Goal: Complete application form: Complete application form

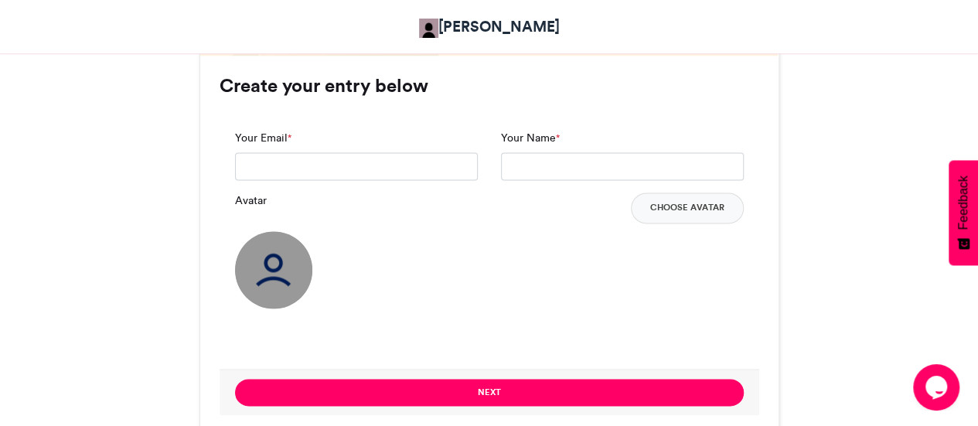
scroll to position [1006, 0]
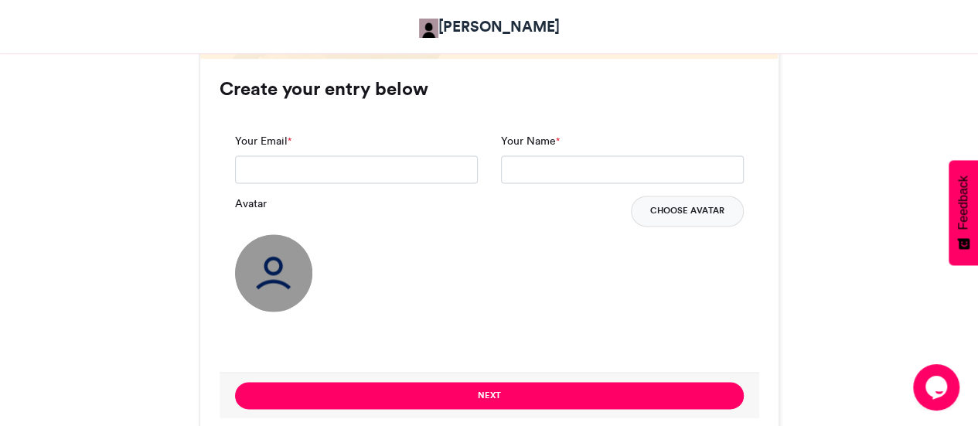
click at [689, 213] on button "Choose Avatar" at bounding box center [687, 211] width 113 height 31
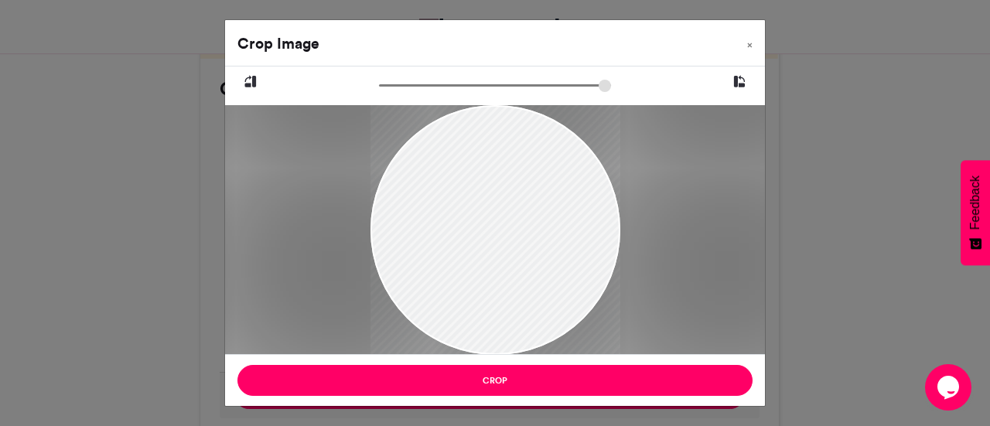
drag, startPoint x: 504, startPoint y: 245, endPoint x: 519, endPoint y: 237, distance: 16.6
click at [519, 237] on div at bounding box center [495, 222] width 250 height 333
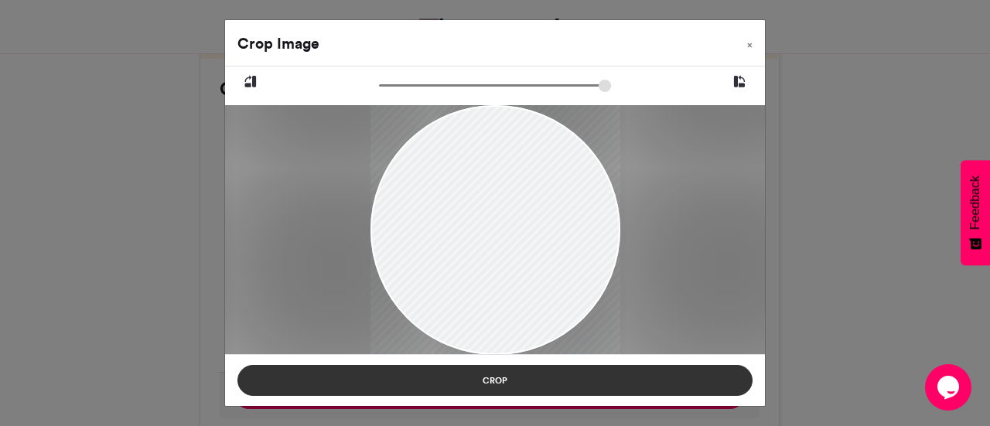
click at [509, 374] on button "Crop" at bounding box center [494, 380] width 515 height 31
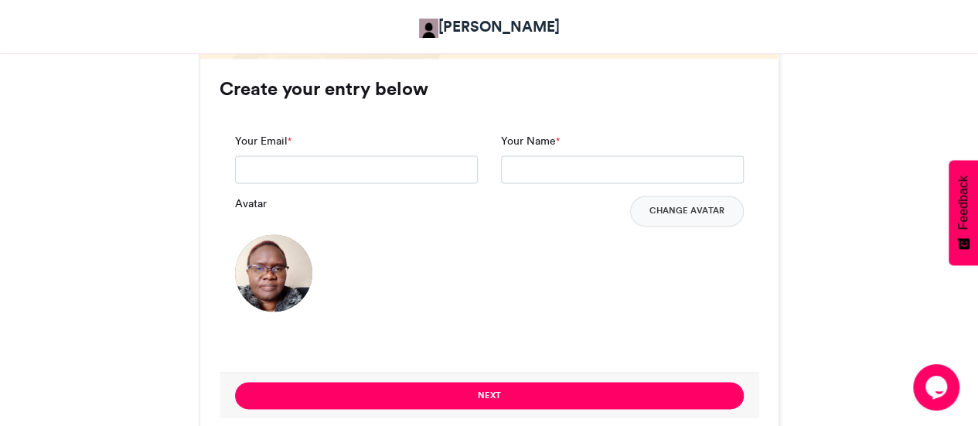
click at [578, 145] on div "Your Name *" at bounding box center [622, 158] width 243 height 50
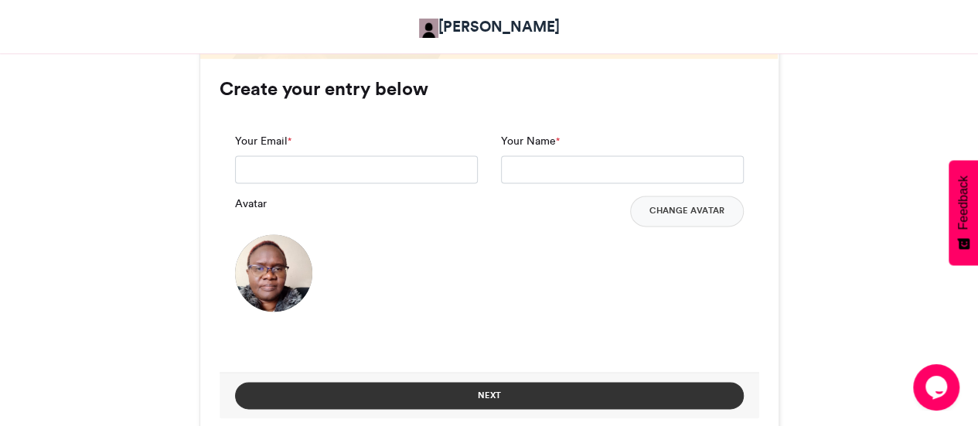
click at [487, 387] on button "Next" at bounding box center [489, 395] width 509 height 27
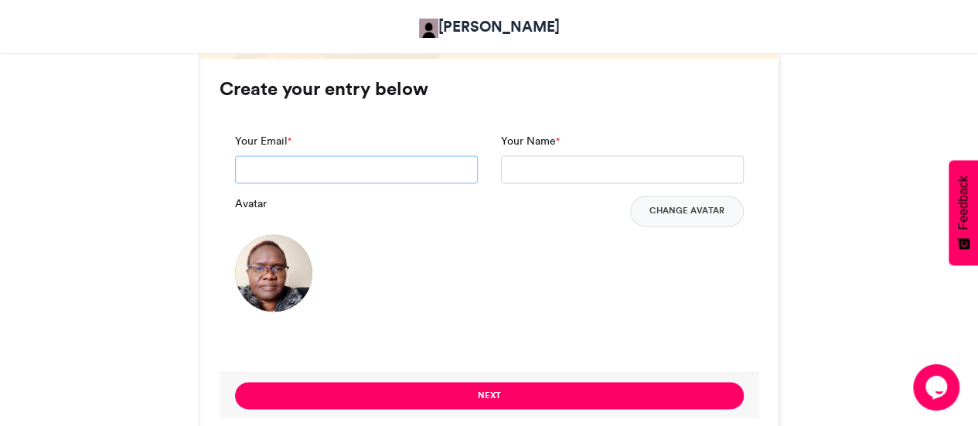
click at [365, 162] on input "Your Email *" at bounding box center [356, 169] width 243 height 28
type input "**********"
click at [563, 151] on div "Your Name *" at bounding box center [622, 158] width 243 height 50
click at [545, 182] on input "Your Name *" at bounding box center [622, 169] width 243 height 28
click at [542, 171] on input "Your Name *" at bounding box center [622, 169] width 243 height 28
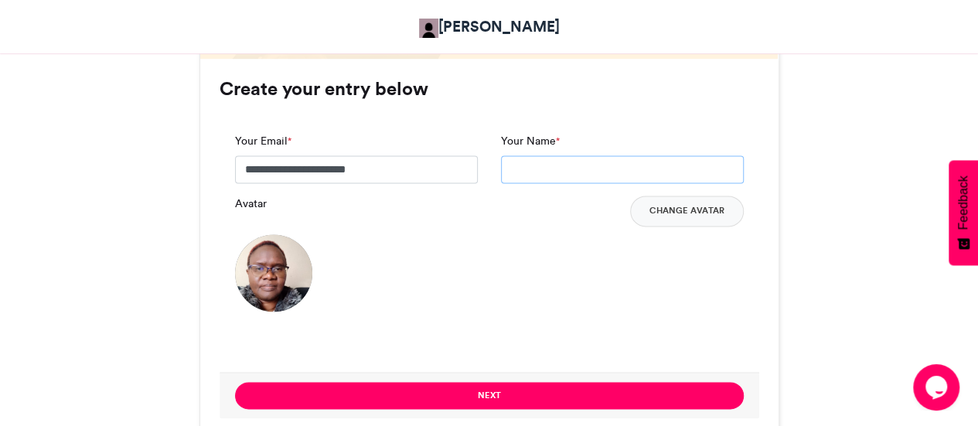
type input "**********"
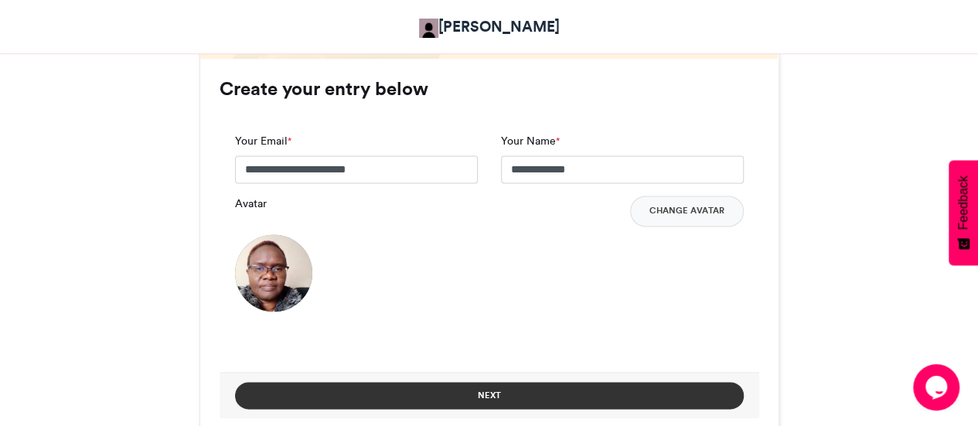
click at [511, 388] on button "Next" at bounding box center [489, 395] width 509 height 27
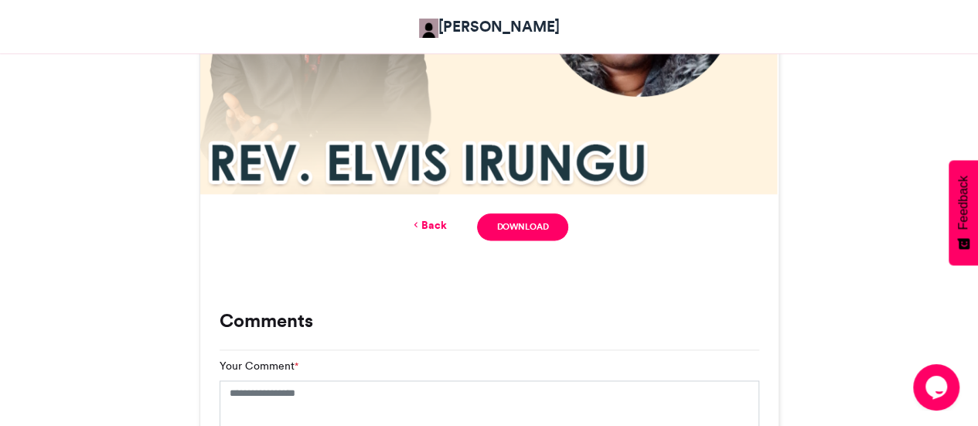
scroll to position [928, 0]
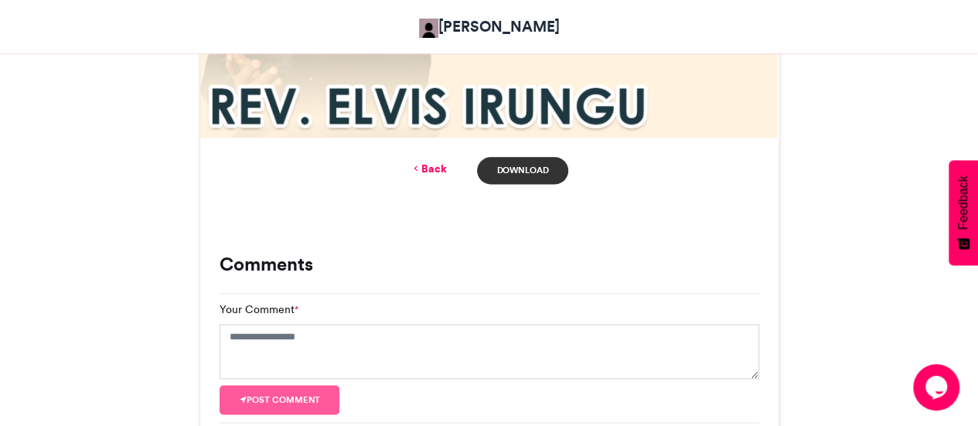
click at [540, 162] on link "Download" at bounding box center [522, 170] width 90 height 27
click at [699, 186] on div "Back Download" at bounding box center [489, 171] width 579 height 66
click at [439, 176] on link "Back" at bounding box center [428, 169] width 36 height 16
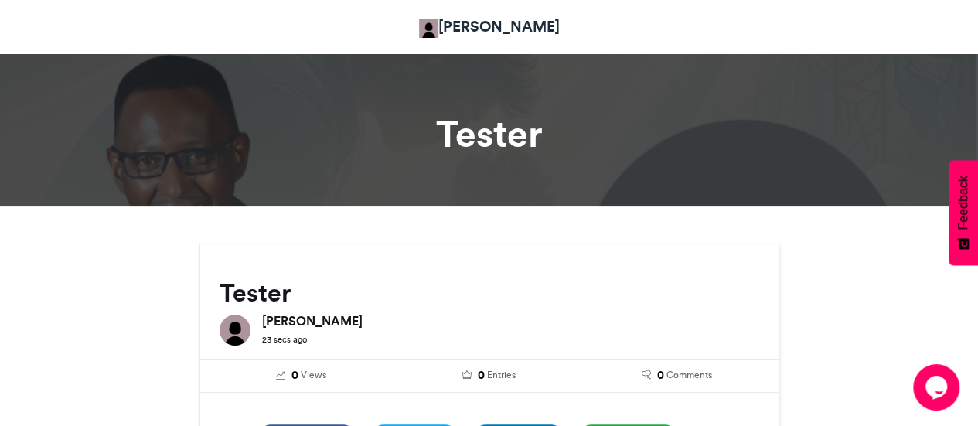
scroll to position [0, 0]
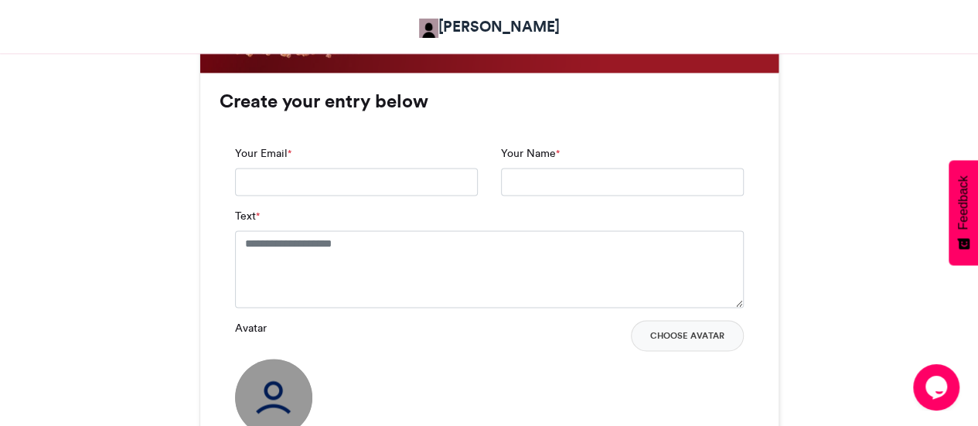
scroll to position [1006, 0]
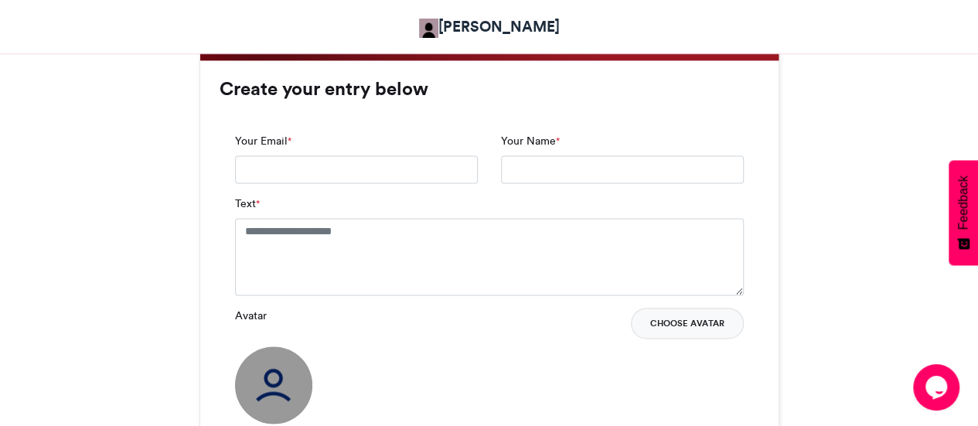
click at [664, 330] on button "Choose Avatar" at bounding box center [687, 323] width 113 height 31
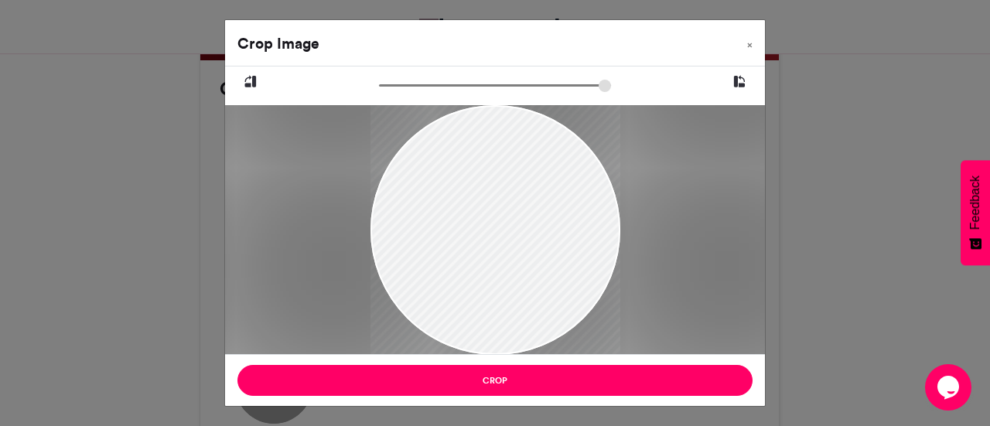
drag, startPoint x: 526, startPoint y: 219, endPoint x: 521, endPoint y: 234, distance: 16.4
click at [521, 234] on div at bounding box center [495, 245] width 250 height 375
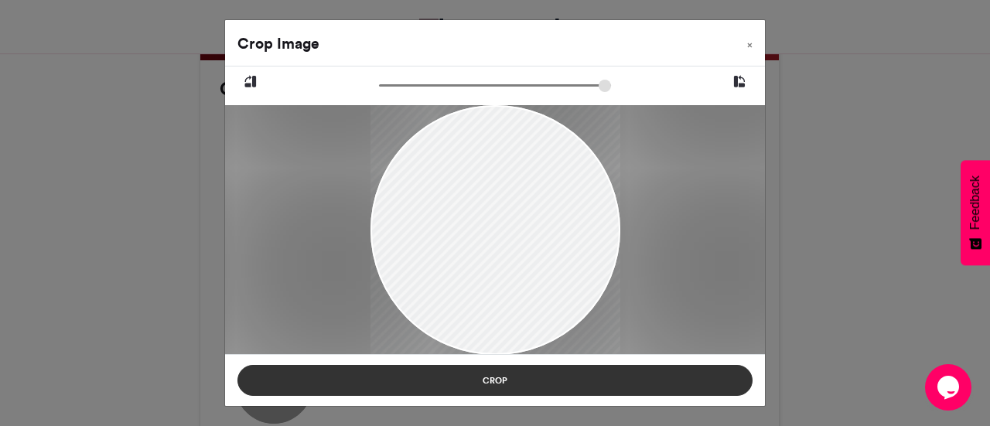
click at [456, 379] on button "Crop" at bounding box center [494, 380] width 515 height 31
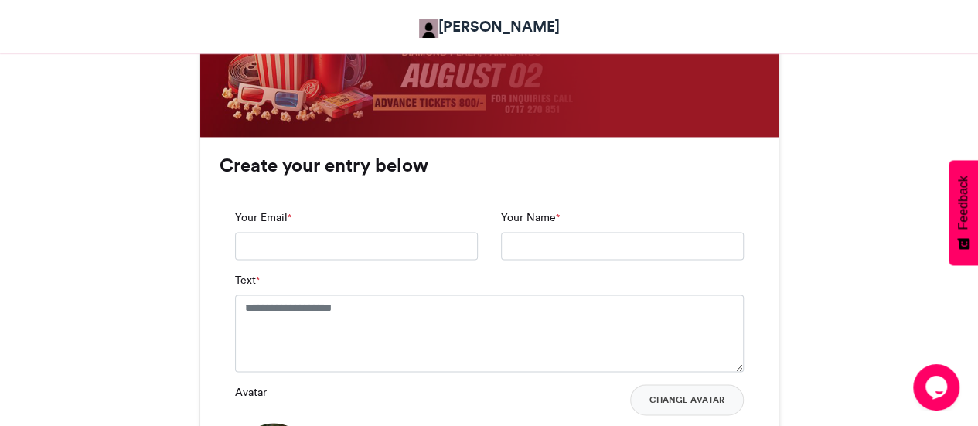
scroll to position [928, 0]
click at [292, 244] on input "Your Email *" at bounding box center [356, 247] width 243 height 28
type input "**********"
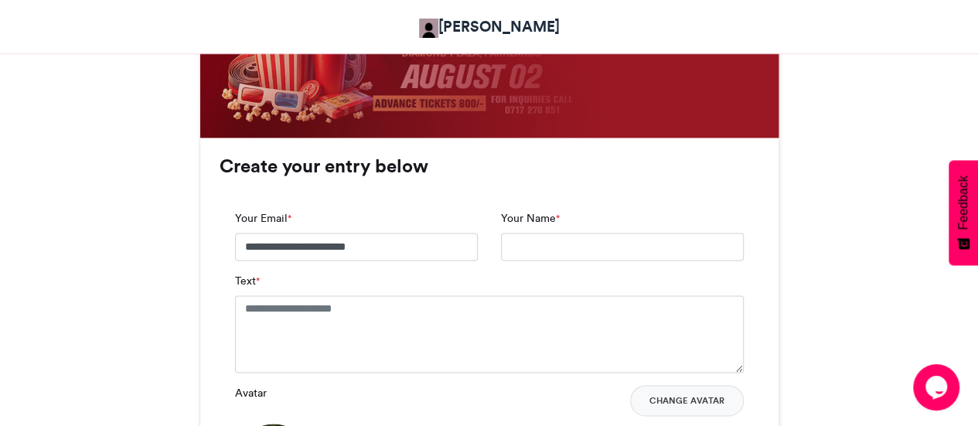
click at [599, 265] on div "Your Name *" at bounding box center [623, 241] width 266 height 63
click at [587, 252] on input "Your Name *" at bounding box center [622, 247] width 243 height 28
type input "*****"
drag, startPoint x: 550, startPoint y: 241, endPoint x: 478, endPoint y: 248, distance: 72.3
click at [476, 251] on div "**********" at bounding box center [490, 241] width 532 height 63
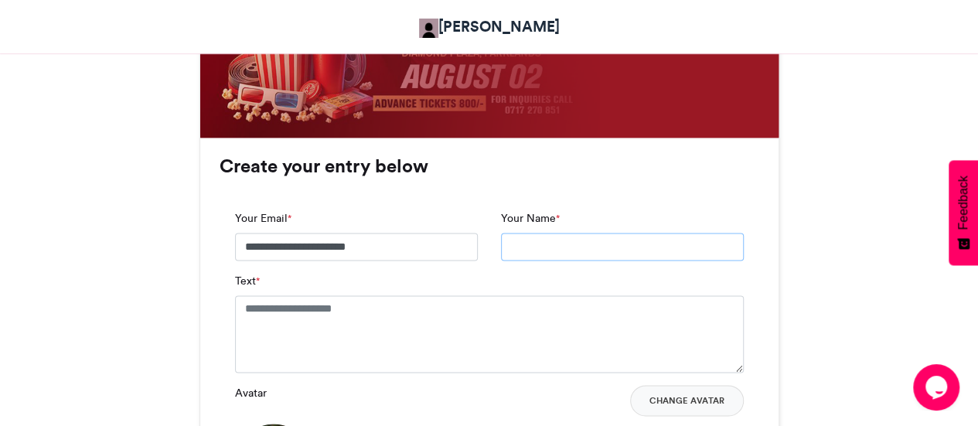
click at [553, 243] on input "Your Name *" at bounding box center [622, 247] width 243 height 28
click at [517, 247] on input "**********" at bounding box center [622, 247] width 243 height 28
click at [540, 248] on input "**********" at bounding box center [622, 247] width 243 height 28
type input "**********"
click at [568, 270] on div "**********" at bounding box center [623, 241] width 266 height 63
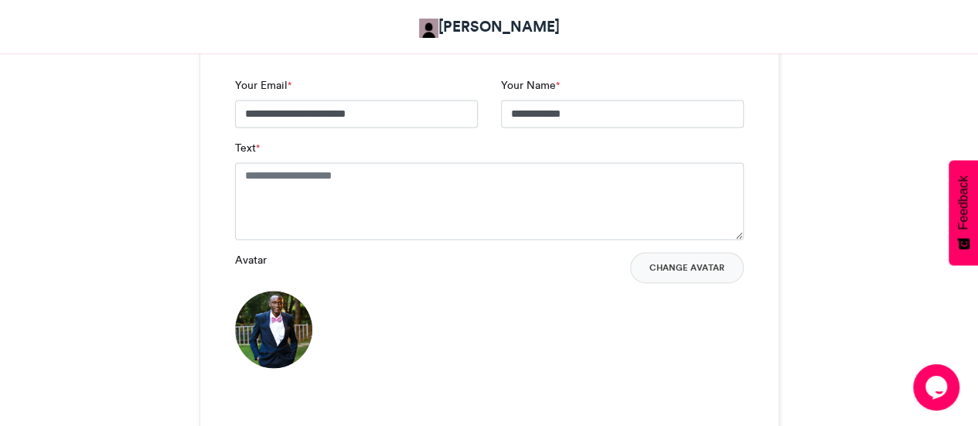
scroll to position [1083, 0]
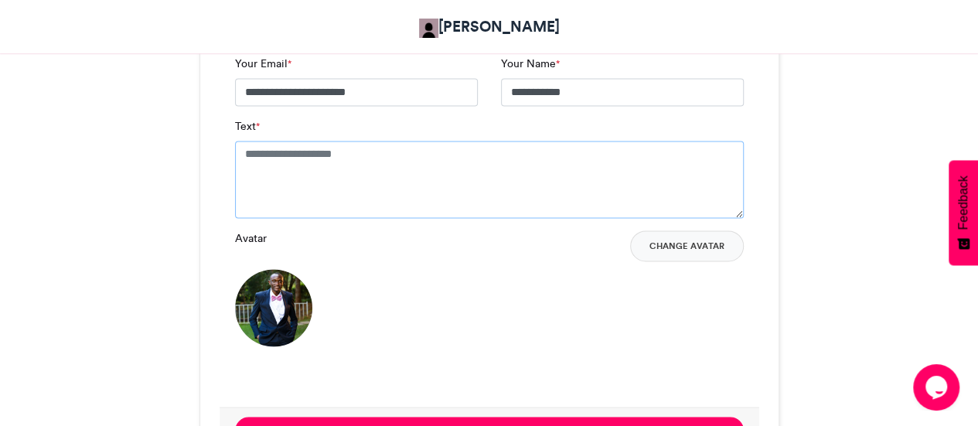
click at [438, 147] on textarea "Text *" at bounding box center [489, 179] width 509 height 77
click at [425, 262] on div "Avatar Change Avatar" at bounding box center [489, 288] width 509 height 116
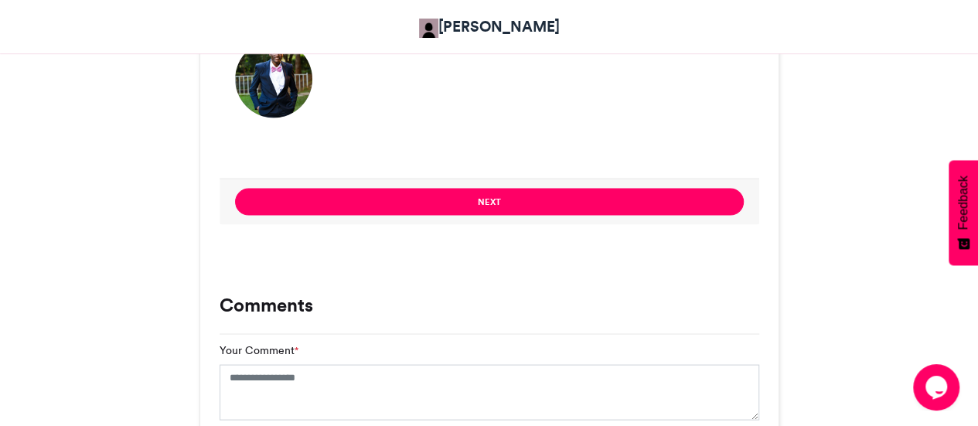
scroll to position [1315, 0]
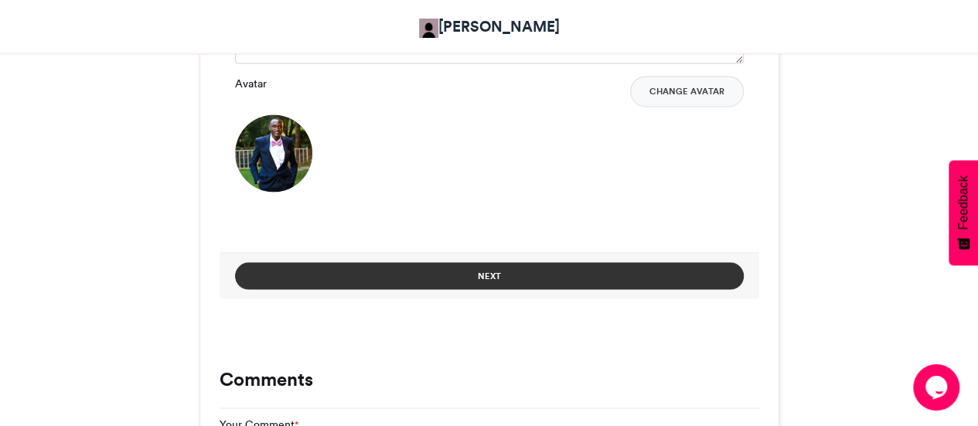
click at [510, 278] on button "Next" at bounding box center [489, 275] width 509 height 27
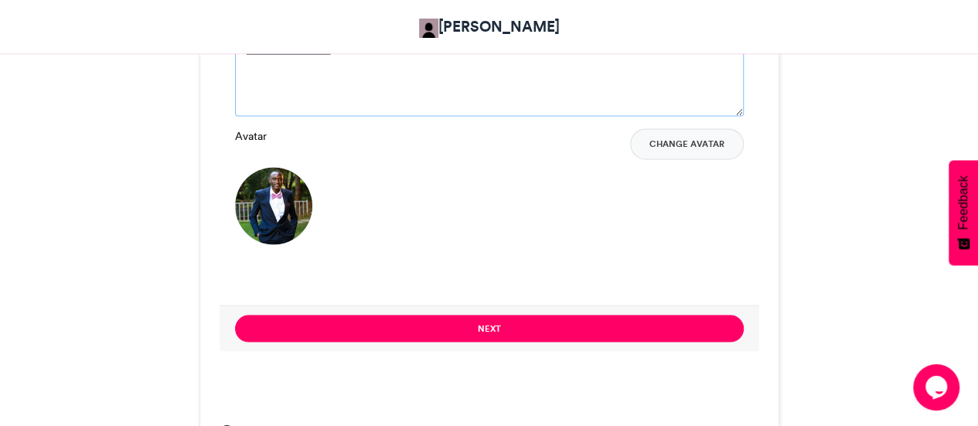
scroll to position [1068, 0]
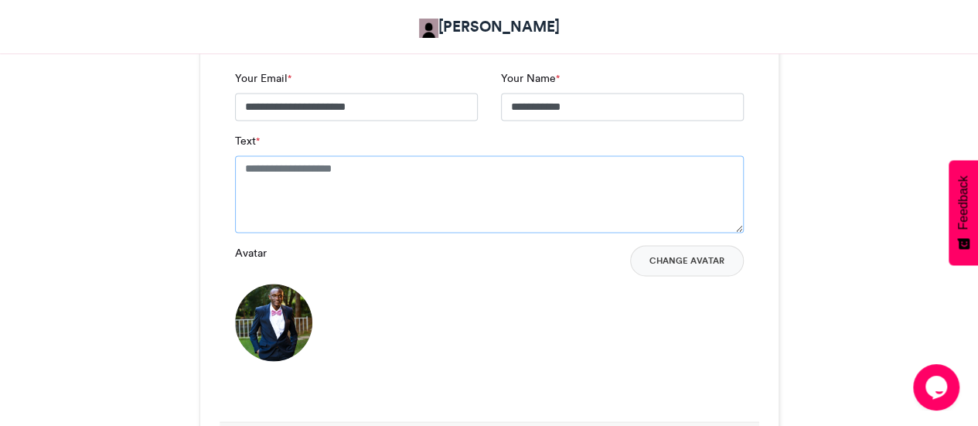
click at [367, 185] on textarea "Text *" at bounding box center [489, 193] width 509 height 77
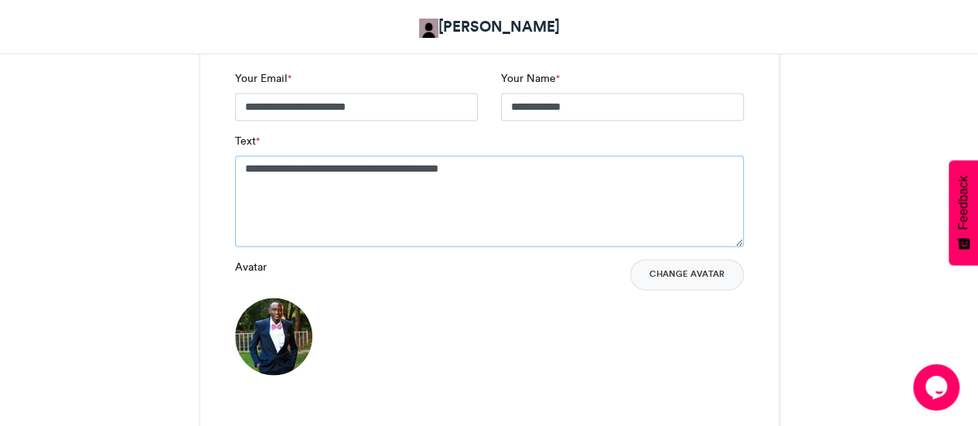
type textarea "**********"
click at [498, 319] on div "Avatar Change Avatar" at bounding box center [489, 317] width 509 height 116
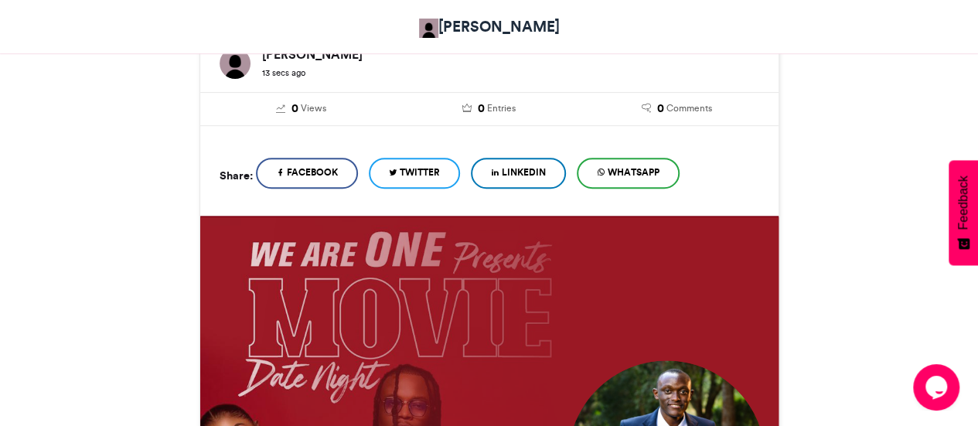
scroll to position [217, 0]
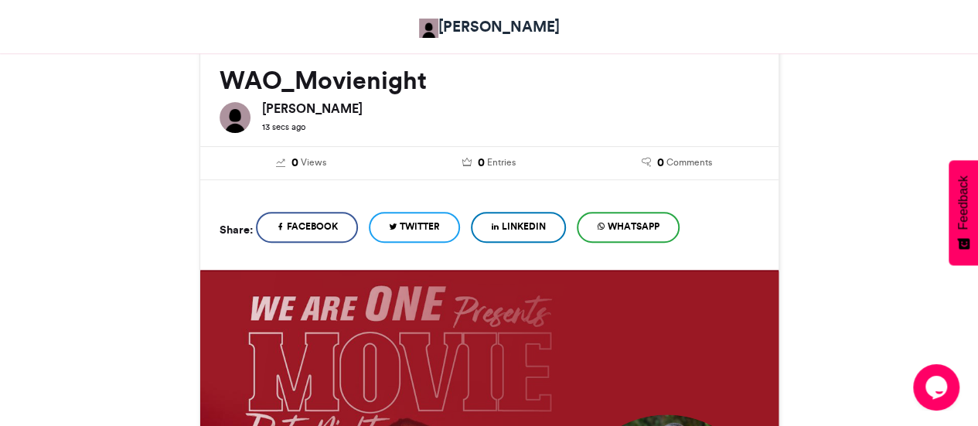
click at [660, 229] on span "WhatsApp" at bounding box center [634, 227] width 52 height 14
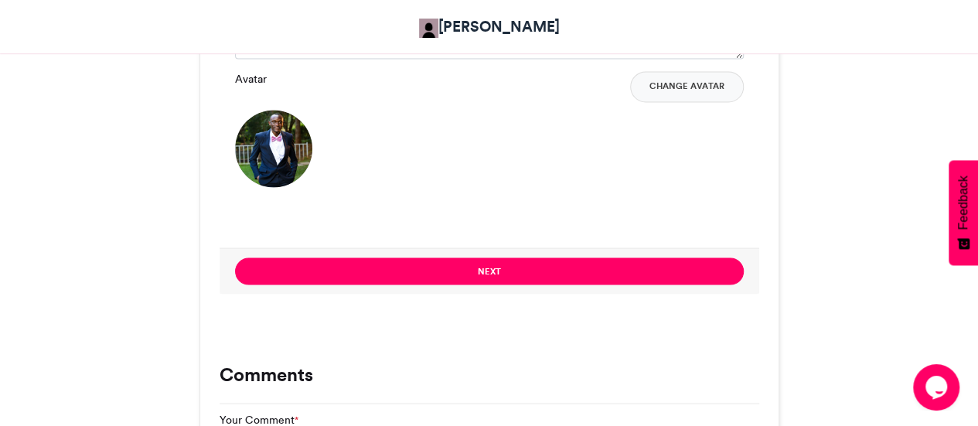
scroll to position [1255, 0]
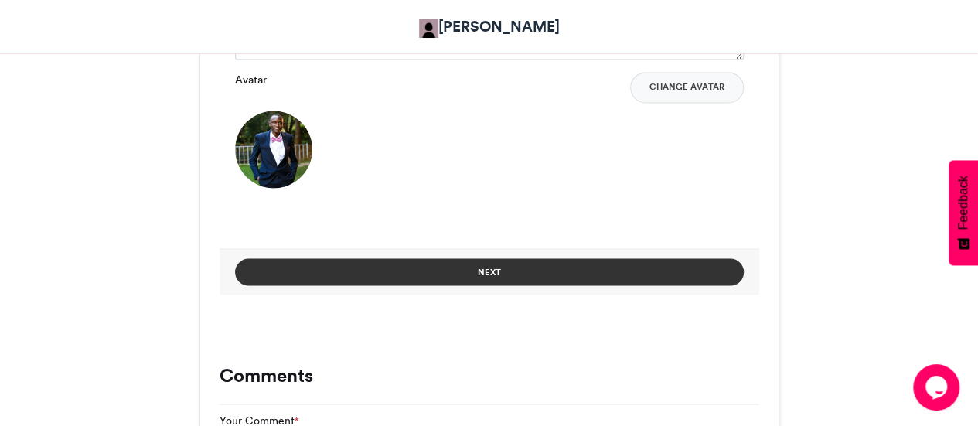
click at [391, 263] on button "Next" at bounding box center [489, 271] width 509 height 27
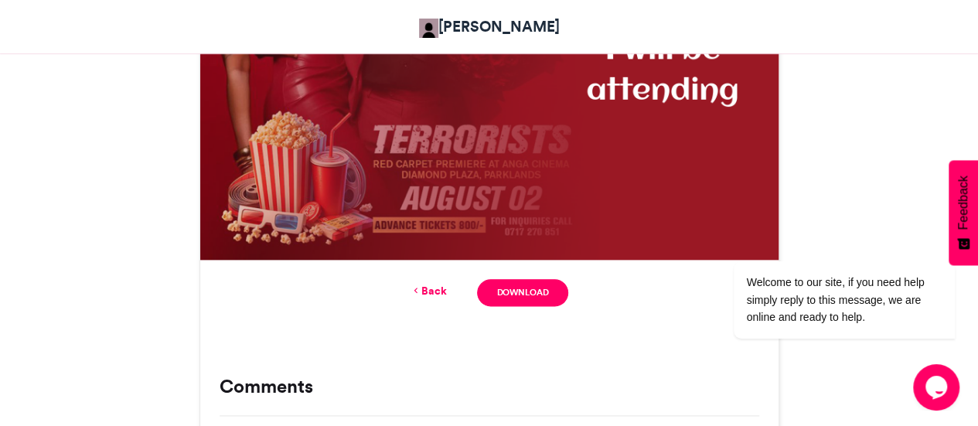
scroll to position [928, 0]
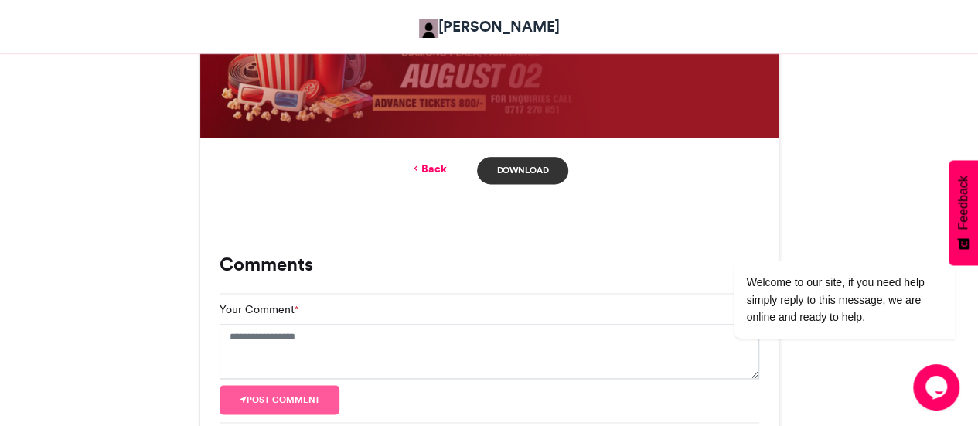
click at [528, 172] on link "Download" at bounding box center [522, 170] width 90 height 27
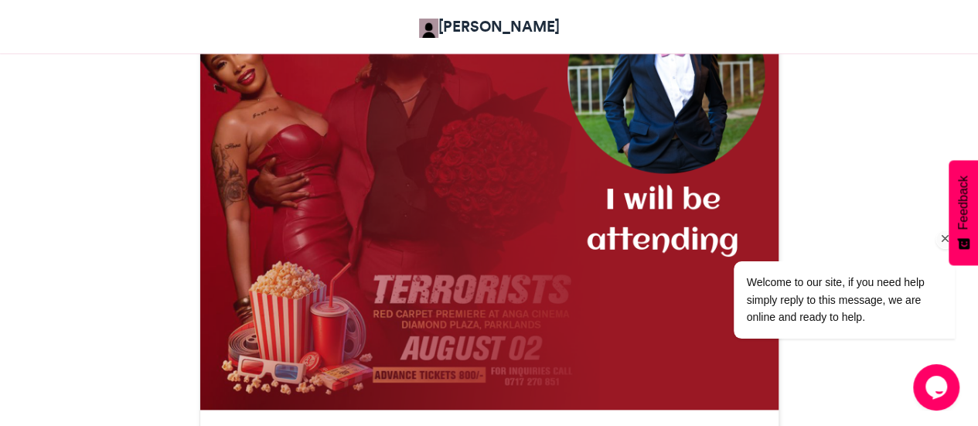
scroll to position [586, 0]
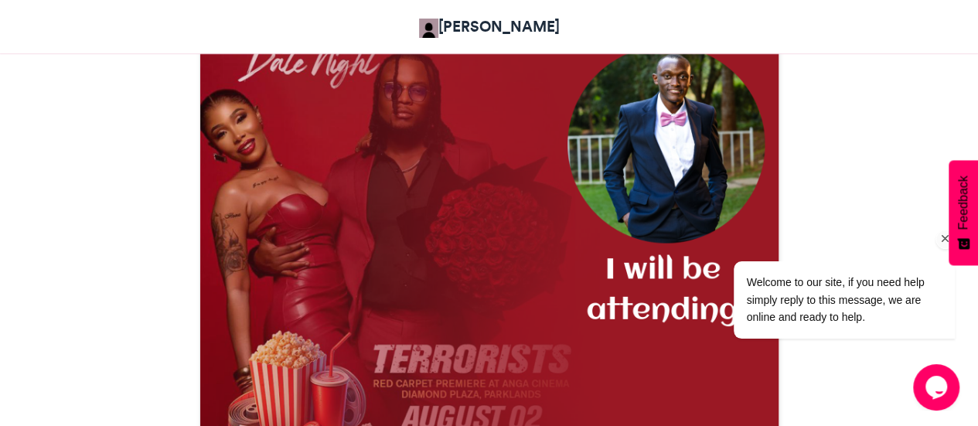
click at [942, 234] on icon "Chat attention grabber" at bounding box center [946, 239] width 14 height 14
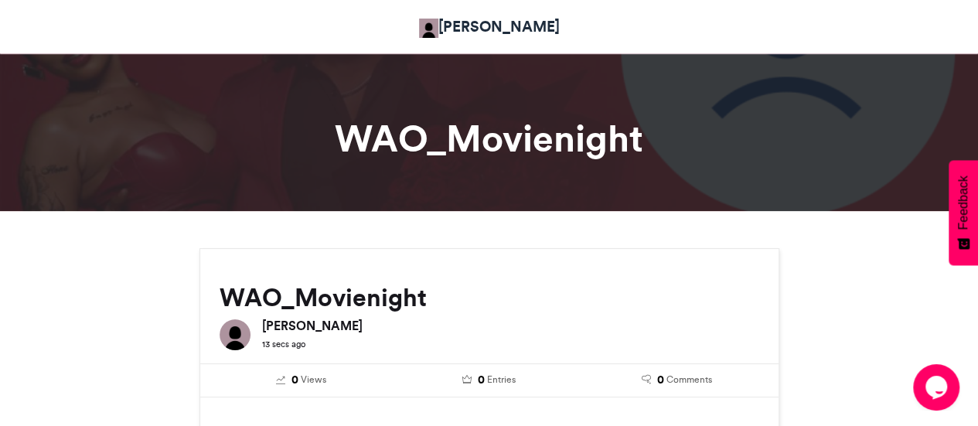
scroll to position [0, 0]
